Goal: Task Accomplishment & Management: Complete application form

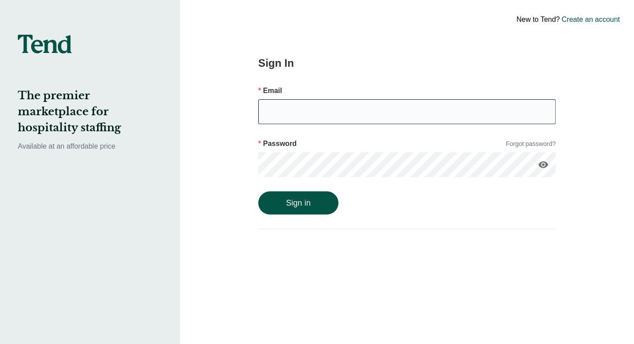
click at [378, 112] on input "email" at bounding box center [407, 111] width 298 height 25
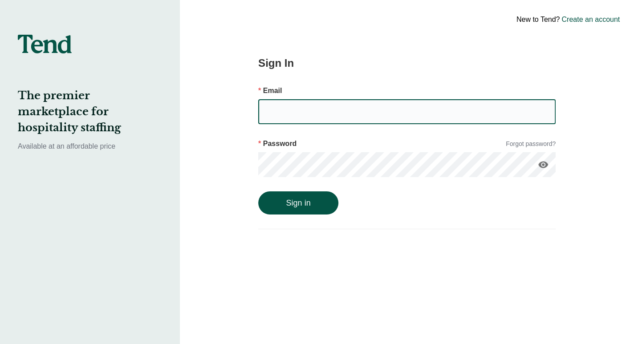
type input "[EMAIL_ADDRESS][DOMAIN_NAME]"
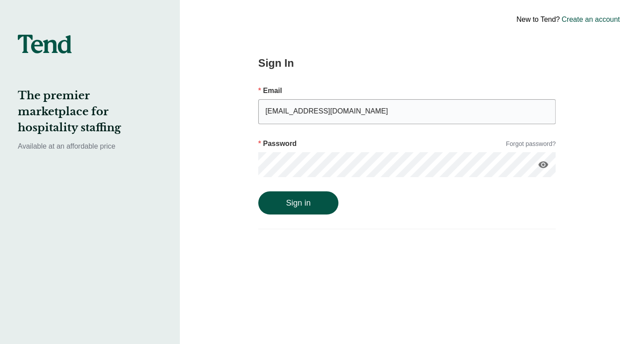
click at [258, 192] on button "Sign in" at bounding box center [298, 203] width 80 height 23
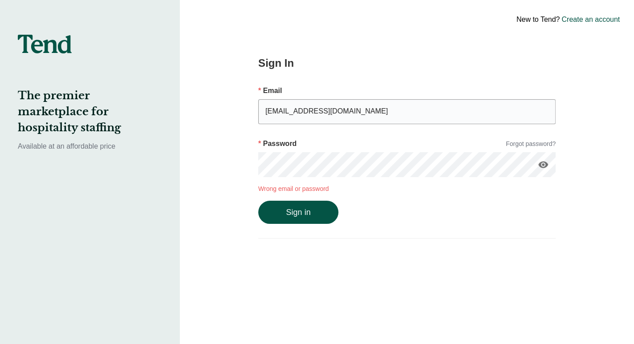
click at [548, 164] on icon "visibility" at bounding box center [543, 164] width 11 height 11
click at [258, 201] on button "Sign in" at bounding box center [298, 212] width 80 height 23
click at [130, 155] on div "The premier marketplace for hospitality staffing Available at an affordable pri…" at bounding box center [317, 172] width 634 height 344
click at [258, 201] on button "Sign in" at bounding box center [298, 212] width 80 height 23
click at [524, 143] on link "Forgot password?" at bounding box center [531, 143] width 50 height 9
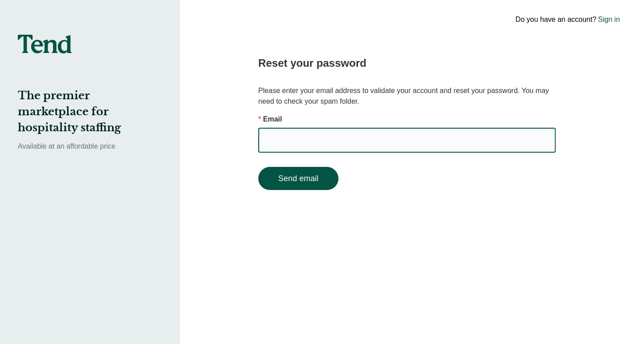
click at [477, 134] on input "email" at bounding box center [407, 140] width 298 height 25
type input "chelseaclayborn@gmail.com"
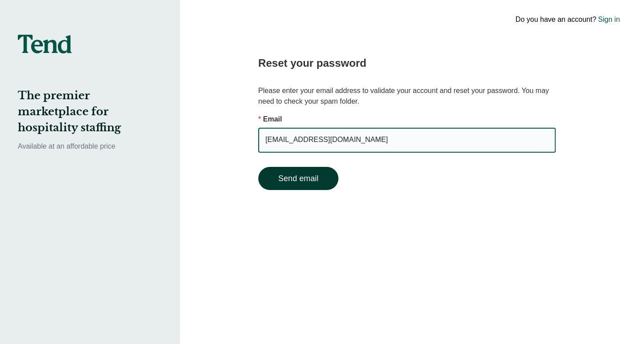
click at [311, 182] on button "Send email" at bounding box center [298, 178] width 80 height 23
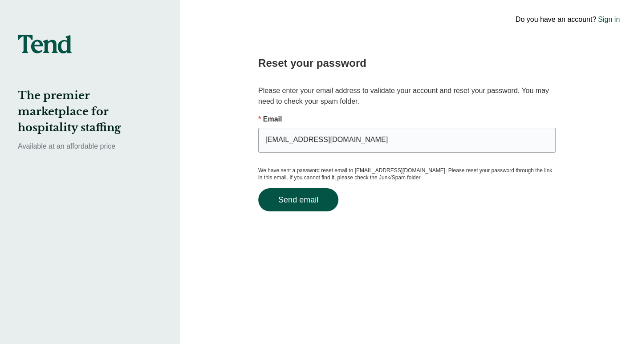
click at [607, 19] on link "Sign in" at bounding box center [609, 19] width 22 height 11
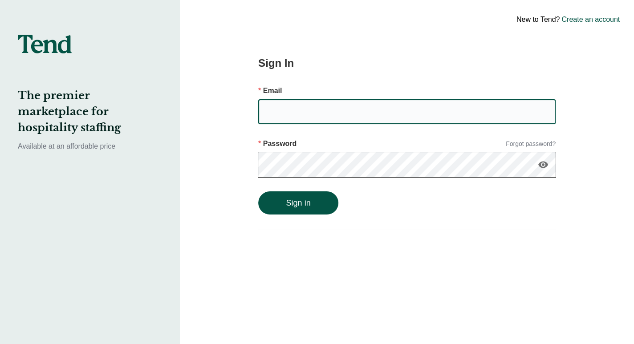
click at [402, 104] on input "email" at bounding box center [407, 111] width 298 height 25
click at [578, 17] on link "Create an account" at bounding box center [591, 19] width 58 height 11
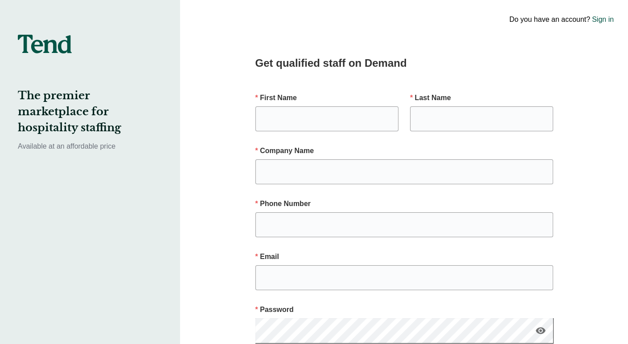
click at [363, 103] on div "First Name" at bounding box center [326, 112] width 143 height 53
click at [365, 112] on input "text" at bounding box center [326, 118] width 143 height 25
type input "Chelsea"
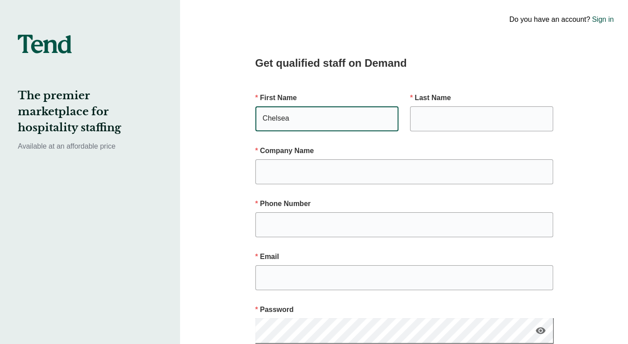
type input "Clayborn"
type input "Teng Yue Partners"
type input "2125837797"
type input "chelsea.clayborn@tengyuepartners.com"
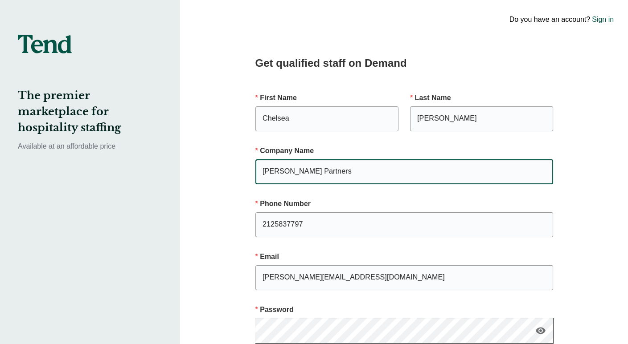
drag, startPoint x: 355, startPoint y: 174, endPoint x: 237, endPoint y: 174, distance: 117.6
click at [237, 174] on div "Get qualified staff on Demand First Name Chelsea Last Name Clayborn Company Nam…" at bounding box center [403, 262] width 365 height 525
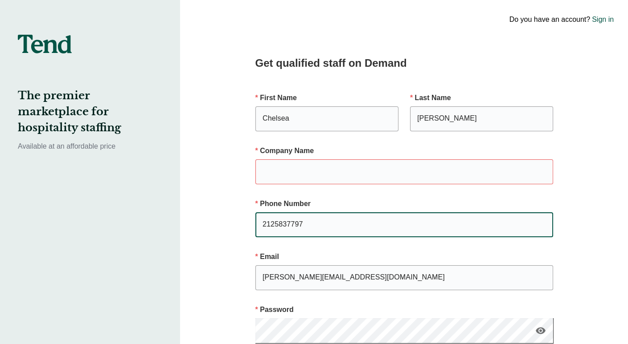
drag, startPoint x: 359, startPoint y: 228, endPoint x: 198, endPoint y: 190, distance: 165.8
click at [198, 190] on div "Do you have an account? Sign in Get qualified staff on Demand First Name Chelse…" at bounding box center [404, 262] width 448 height 525
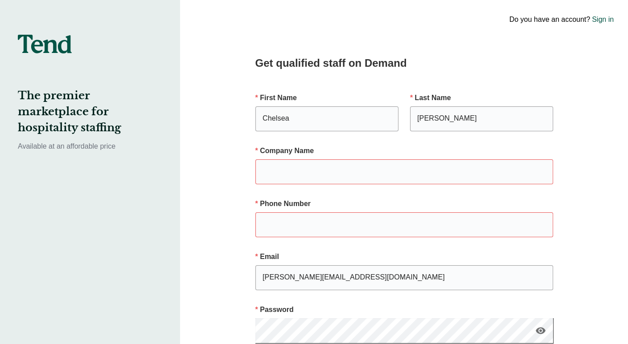
click at [600, 20] on link "Sign in" at bounding box center [602, 19] width 22 height 11
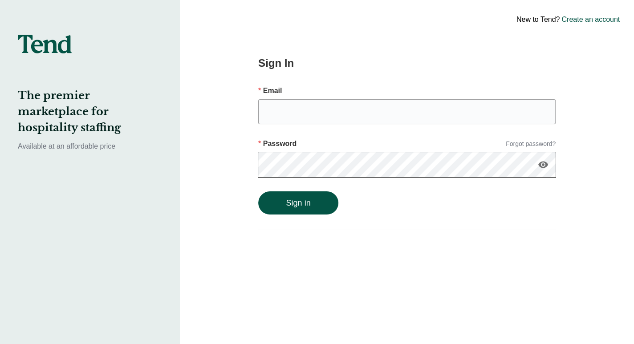
click at [526, 145] on link "Forgot password?" at bounding box center [531, 143] width 50 height 9
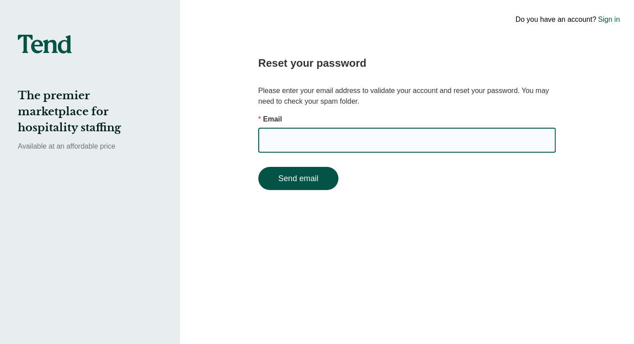
click at [408, 144] on input "email" at bounding box center [407, 140] width 298 height 25
type input "chelseaclayborn@gmail.com"
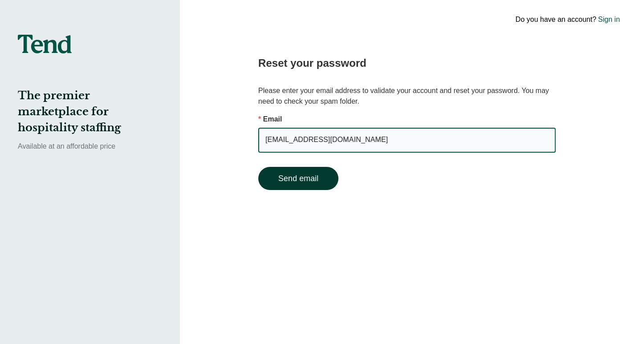
click at [310, 174] on button "Send email" at bounding box center [298, 178] width 80 height 23
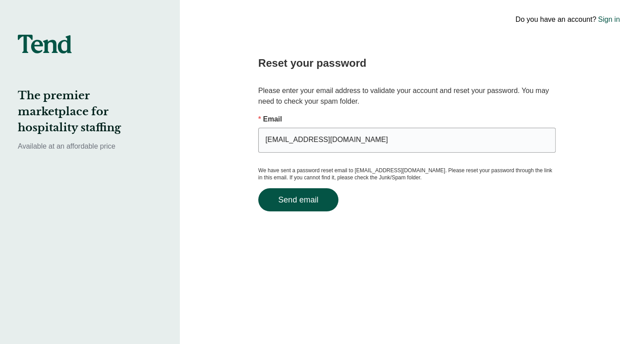
click at [608, 23] on link "Sign in" at bounding box center [609, 19] width 22 height 11
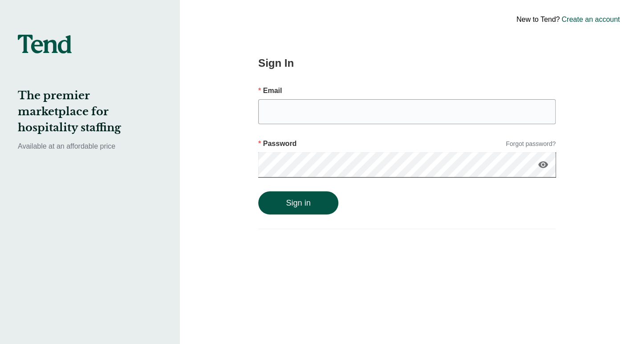
click at [607, 21] on link "Create an account" at bounding box center [591, 19] width 58 height 11
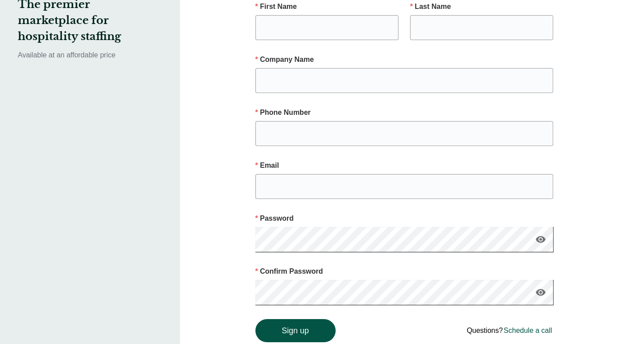
scroll to position [2, 0]
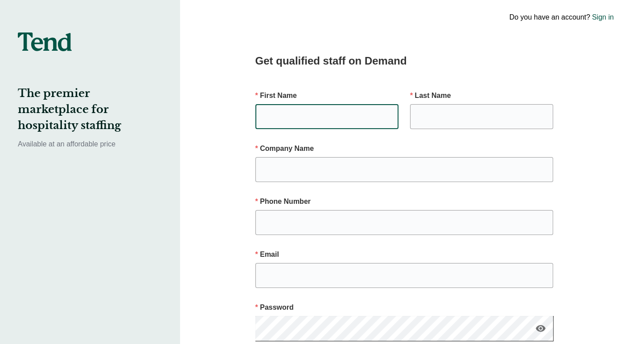
click at [325, 124] on input "text" at bounding box center [326, 116] width 143 height 25
type input "Chelsea"
type input "Clayborn"
type input "Teng Yue Partners"
type input "2125837797"
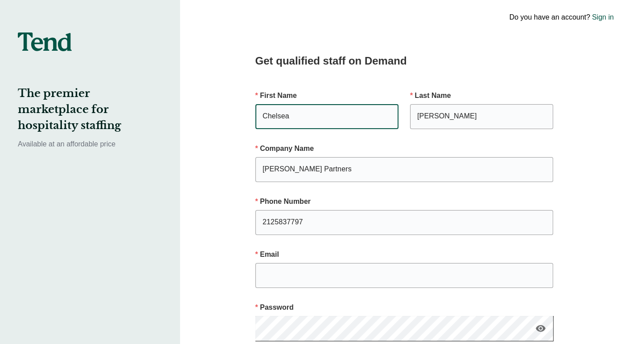
type input "chelsea.clayborn@tengyuepartners.com"
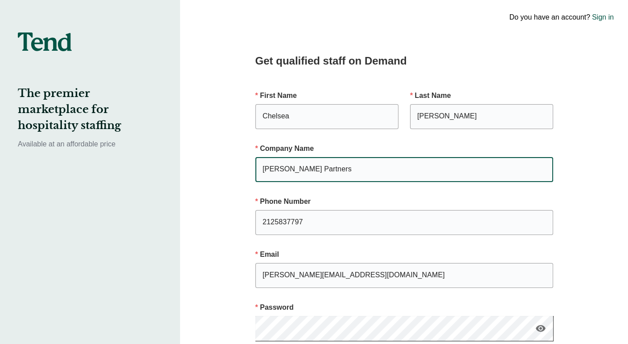
click at [346, 172] on input "Teng Yue Partners" at bounding box center [404, 169] width 298 height 25
click at [287, 228] on input "2125837797" at bounding box center [404, 222] width 298 height 25
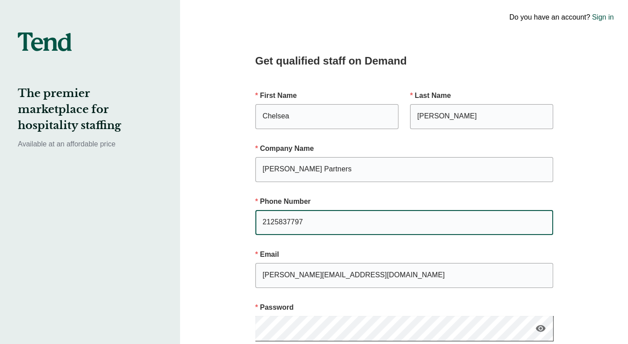
drag, startPoint x: 338, startPoint y: 219, endPoint x: 205, endPoint y: 212, distance: 133.8
click at [203, 218] on div "Do you have an account? Sign in Get qualified staff on Demand First Name Chelse…" at bounding box center [404, 260] width 448 height 525
type input "2052400506"
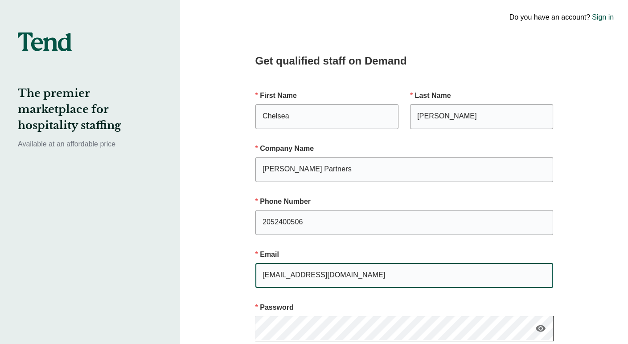
type input "chelseaclayborn@gmail.com"
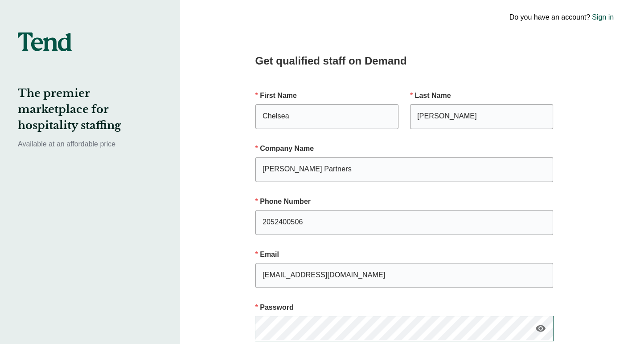
scroll to position [180, 0]
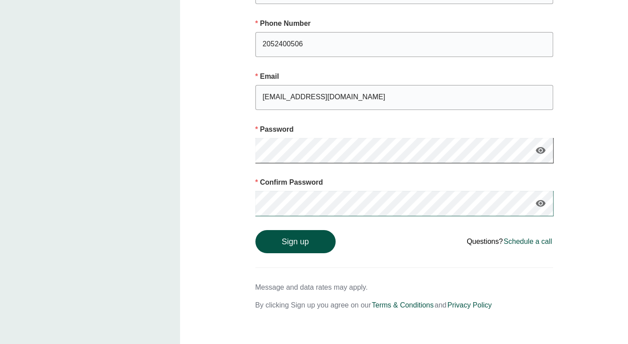
click at [255, 230] on button "Sign up" at bounding box center [295, 241] width 80 height 23
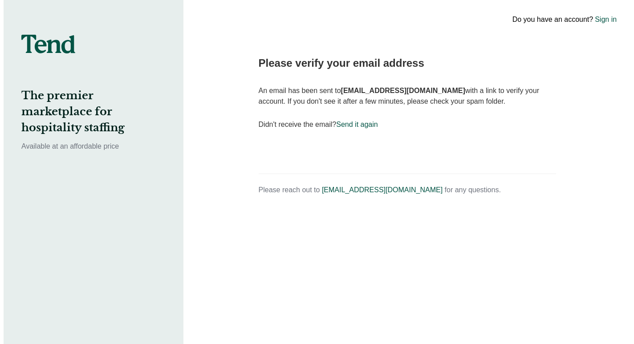
scroll to position [0, 0]
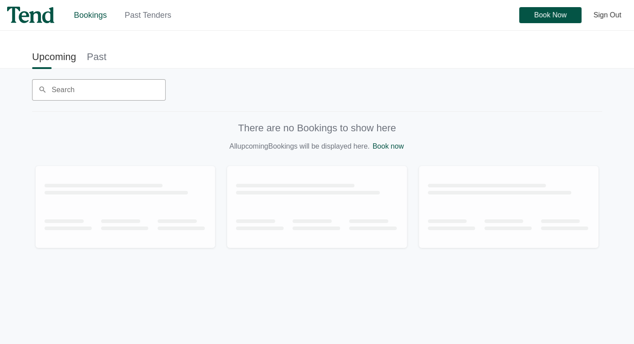
click at [103, 57] on link "Past" at bounding box center [97, 57] width 20 height 20
click at [66, 59] on link "Upcoming" at bounding box center [54, 57] width 44 height 20
click at [162, 17] on link "Past Tenders" at bounding box center [148, 15] width 47 height 9
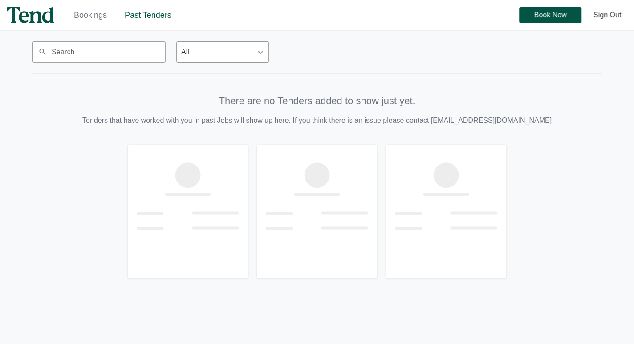
click at [45, 11] on img at bounding box center [30, 15] width 47 height 16
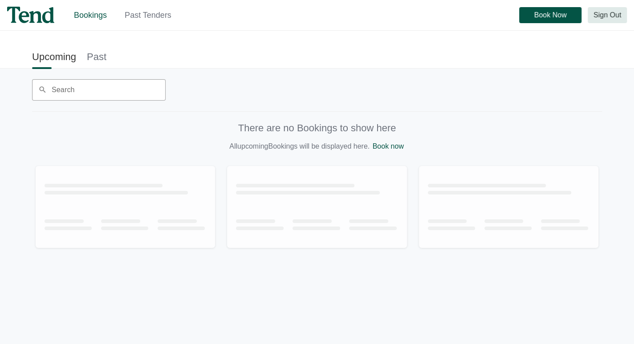
click at [613, 15] on span "Sign Out" at bounding box center [608, 15] width 28 height 0
